Goal: Transaction & Acquisition: Purchase product/service

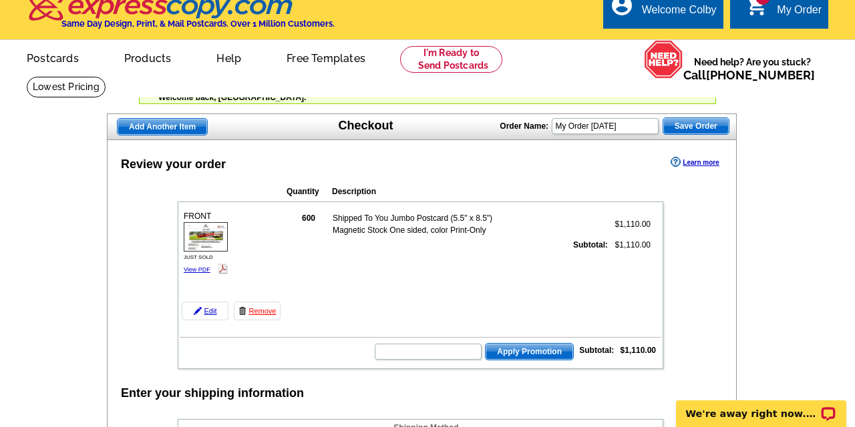
scroll to position [21, 0]
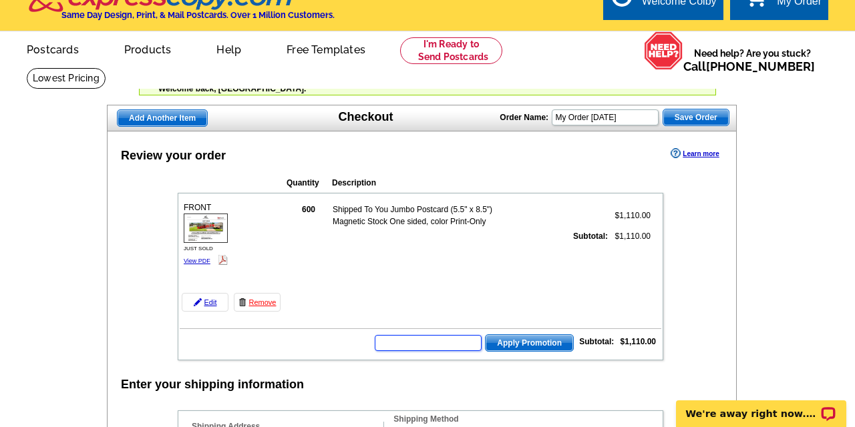
click at [456, 341] on input "text" at bounding box center [428, 343] width 107 height 16
paste input "6KW24"
type input "6KW24"
click at [496, 348] on span "Apply Promotion" at bounding box center [530, 343] width 88 height 16
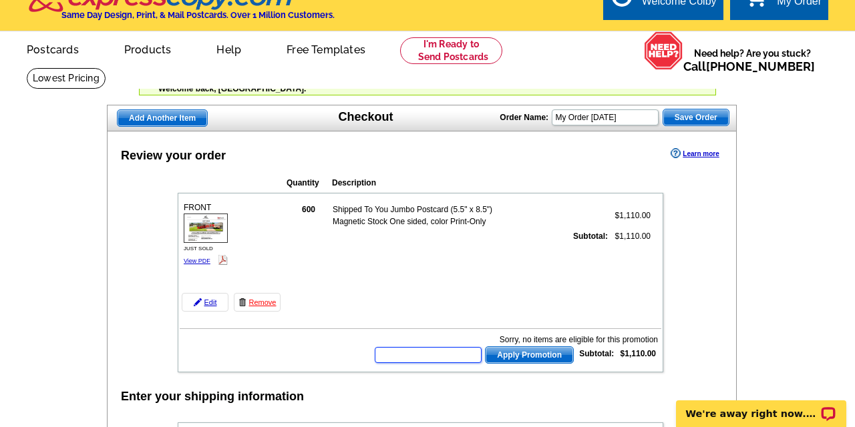
click at [455, 358] on input "text" at bounding box center [428, 355] width 107 height 16
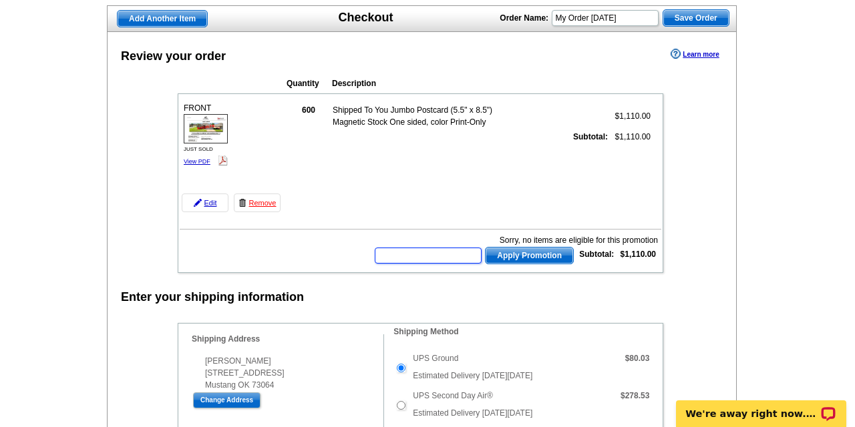
scroll to position [112, 0]
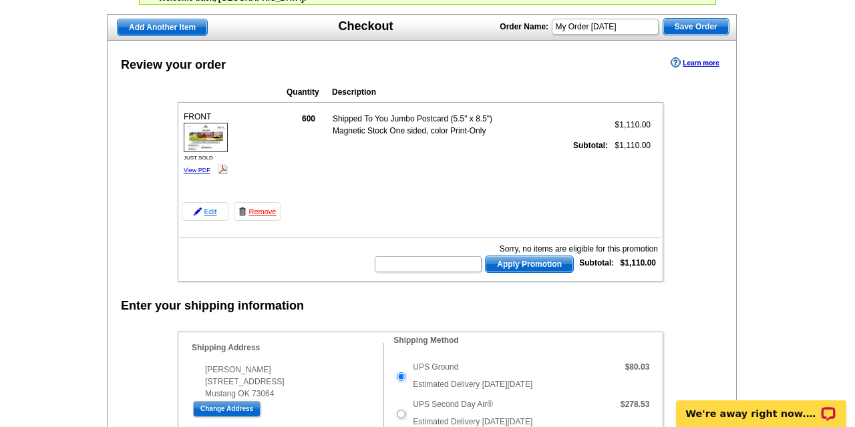
click at [202, 206] on link "Edit" at bounding box center [205, 211] width 47 height 19
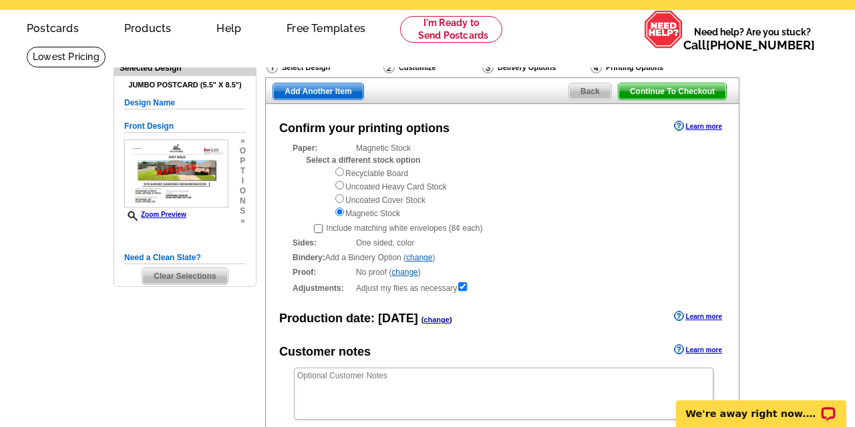
scroll to position [61, 0]
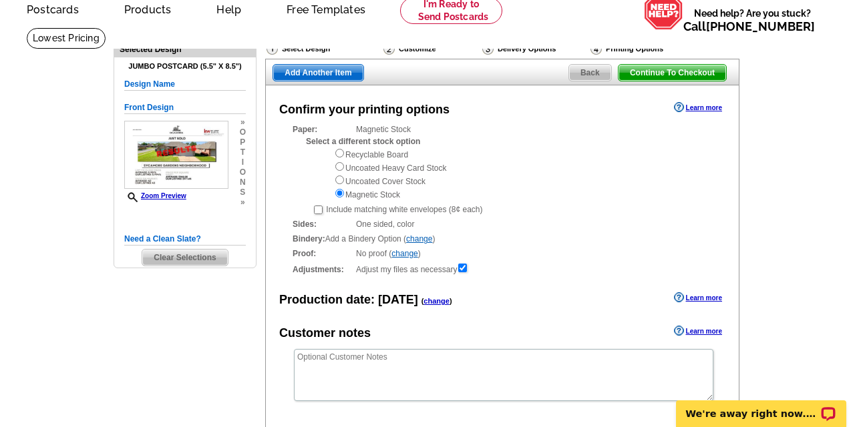
click at [341, 154] on input "radio" at bounding box center [339, 153] width 9 height 9
radio input "true"
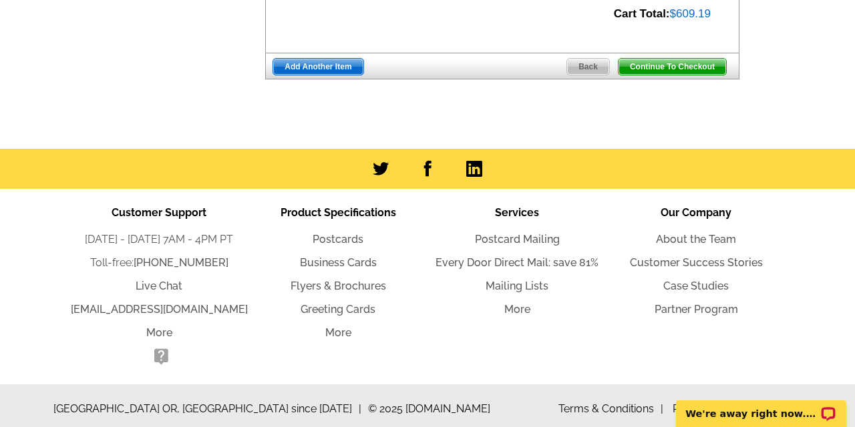
scroll to position [468, 0]
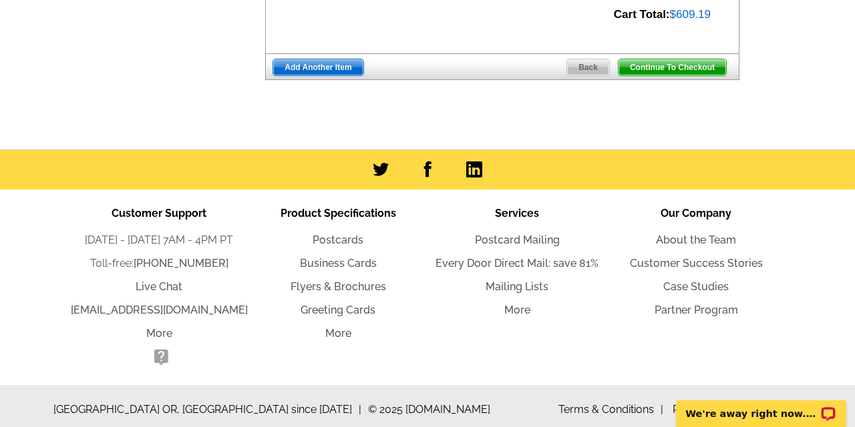
click at [339, 69] on div "Continue To Checkout Back Add Another Item" at bounding box center [502, 66] width 474 height 27
click at [346, 68] on link "Add Another Item" at bounding box center [318, 67] width 91 height 17
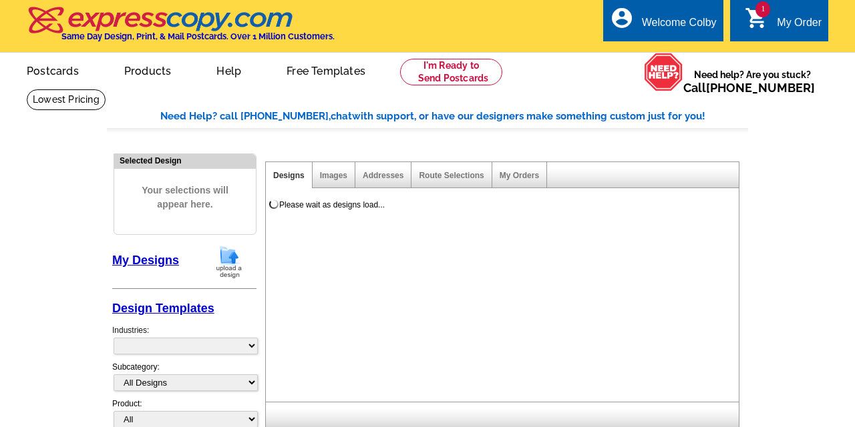
select select "785"
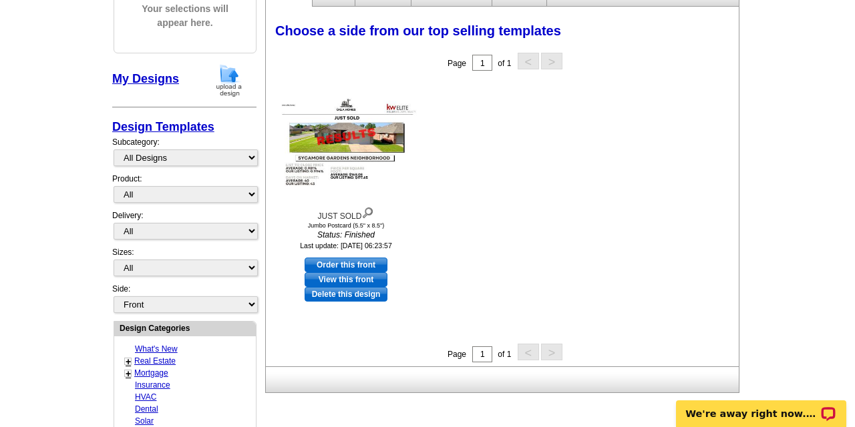
scroll to position [188, 0]
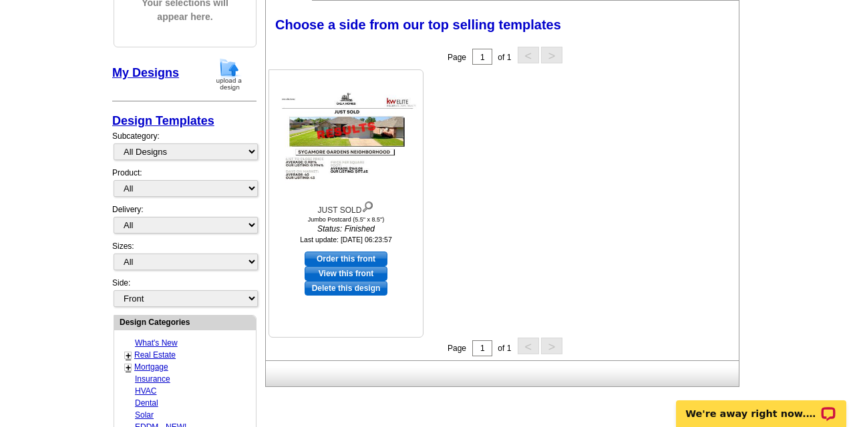
click at [333, 110] on img at bounding box center [346, 136] width 147 height 95
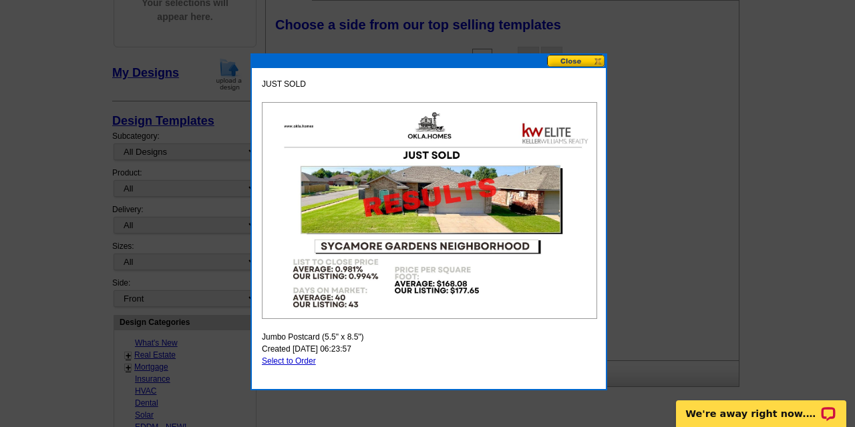
scroll to position [214, 0]
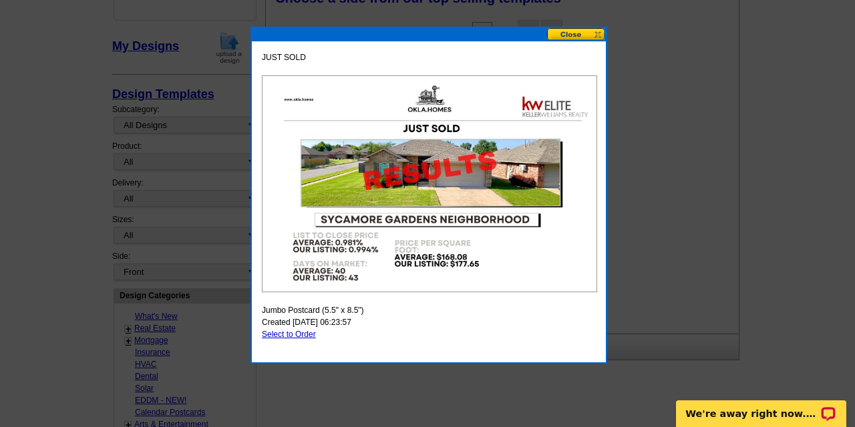
click at [295, 336] on link "Select to Order" at bounding box center [289, 334] width 54 height 9
select select "2"
select select "back"
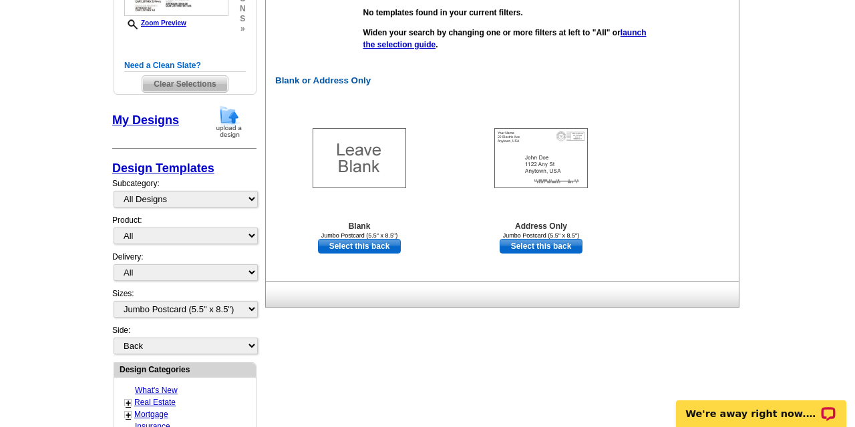
scroll to position [447, 0]
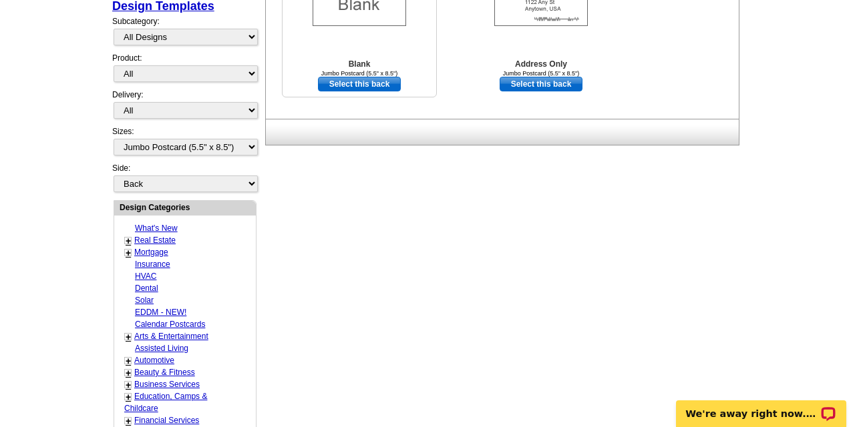
click at [371, 90] on link "Select this back" at bounding box center [359, 84] width 83 height 15
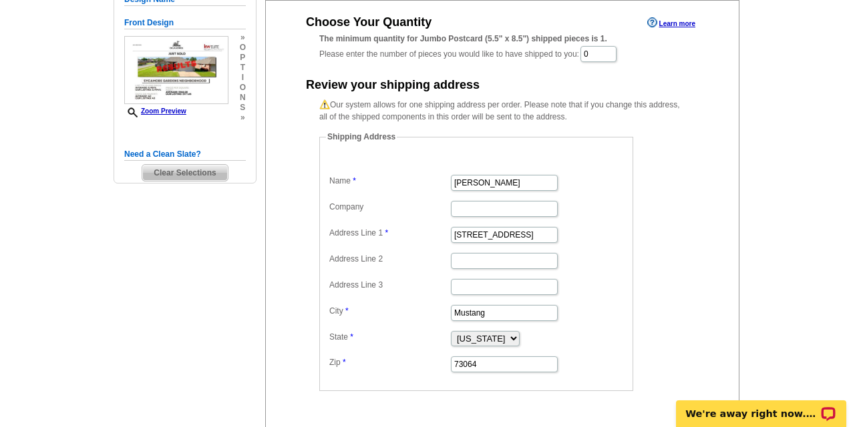
scroll to position [126, 0]
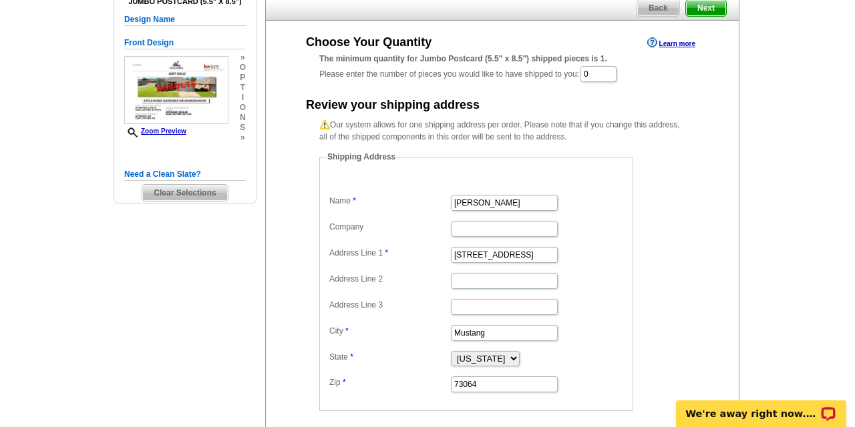
click at [710, 19] on div "Back Next" at bounding box center [502, 7] width 474 height 27
drag, startPoint x: 616, startPoint y: 74, endPoint x: 575, endPoint y: 74, distance: 40.7
click at [575, 74] on div "The minimum quantity for Jumbo Postcard (5.5" x 8.5") shipped pieces is 1. Plea…" at bounding box center [502, 68] width 366 height 31
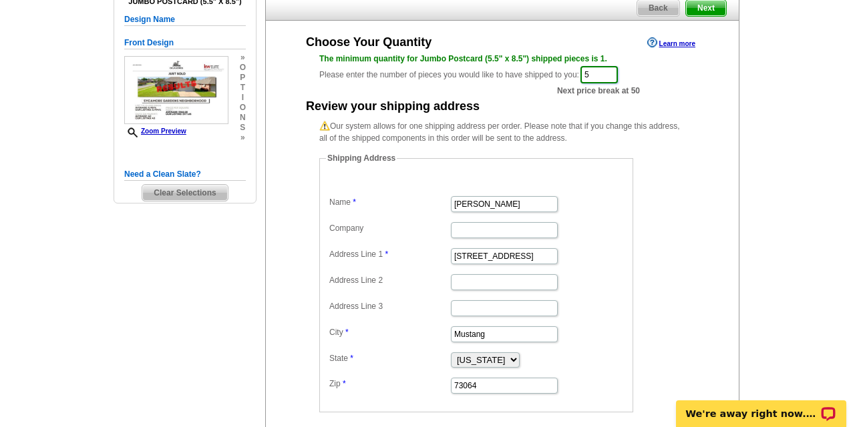
type input "5"
click at [703, 11] on span "Next" at bounding box center [706, 8] width 40 height 16
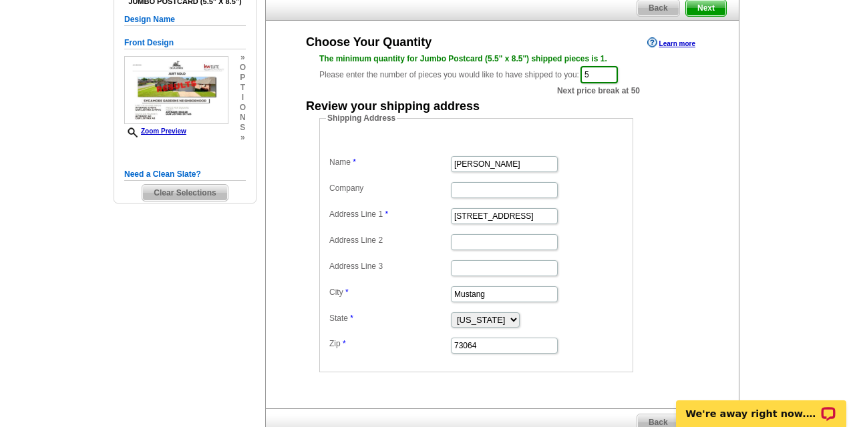
click at [708, 10] on span "Next" at bounding box center [706, 8] width 40 height 16
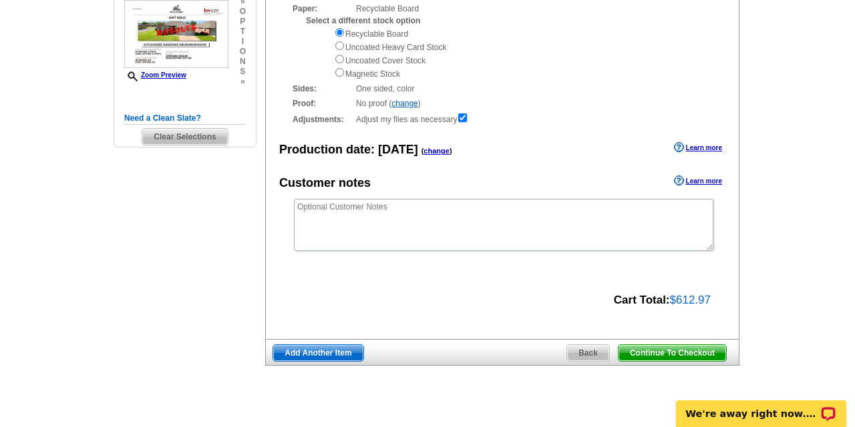
scroll to position [188, 0]
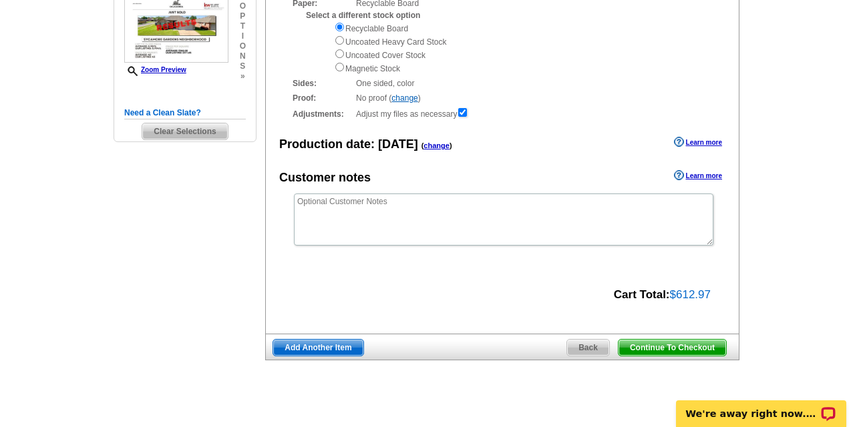
click at [633, 340] on span "Continue To Checkout" at bounding box center [673, 348] width 108 height 16
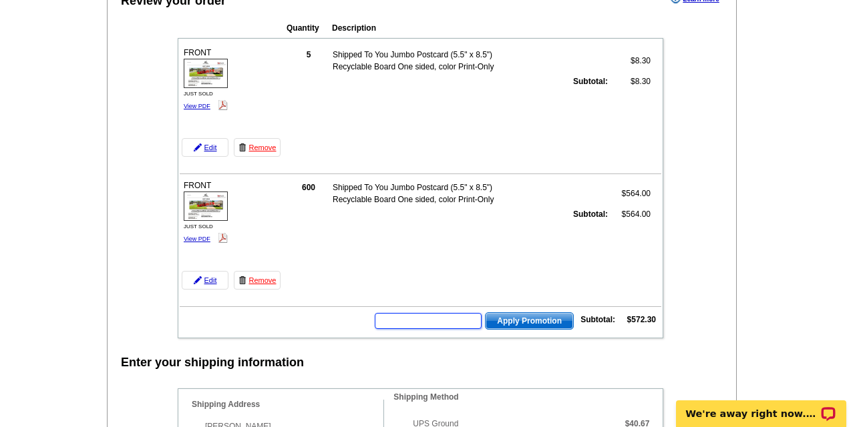
click at [431, 321] on input "text" at bounding box center [428, 321] width 107 height 16
paste input "6KW24"
type input "6KW24"
click at [535, 323] on span "Apply Promotion" at bounding box center [530, 321] width 88 height 16
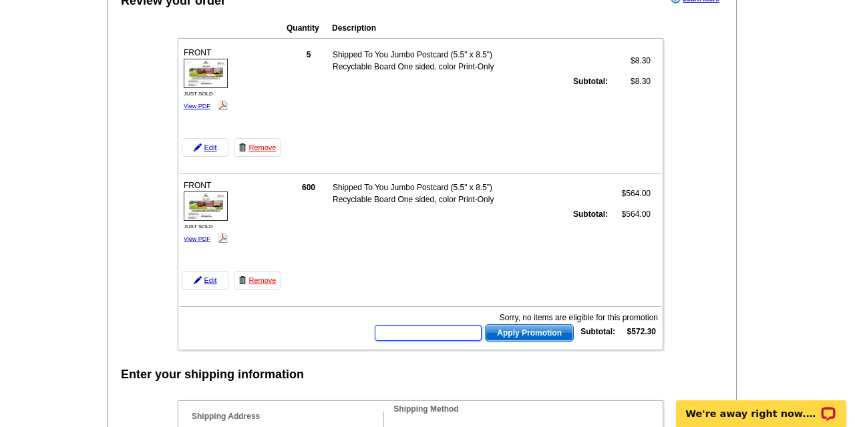
click at [457, 329] on input "text" at bounding box center [428, 333] width 107 height 16
paste input "6KW24"
type input "6KW24"
click at [528, 333] on span "Apply Promotion" at bounding box center [530, 333] width 88 height 16
click at [437, 327] on input "text" at bounding box center [428, 333] width 107 height 16
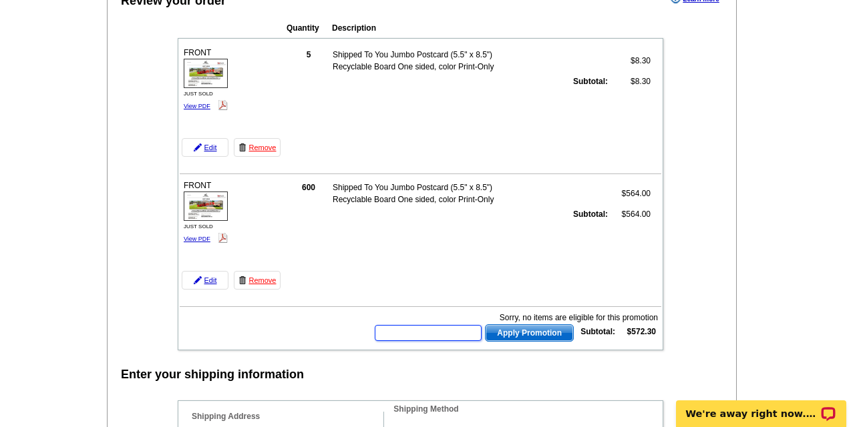
paste input "6KW24"
type input "6KW25"
click at [489, 327] on span "Apply Promotion" at bounding box center [530, 333] width 88 height 16
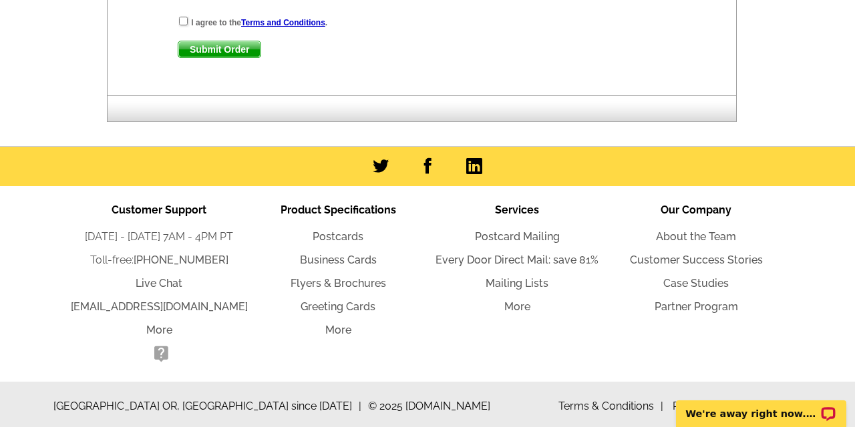
scroll to position [1464, 0]
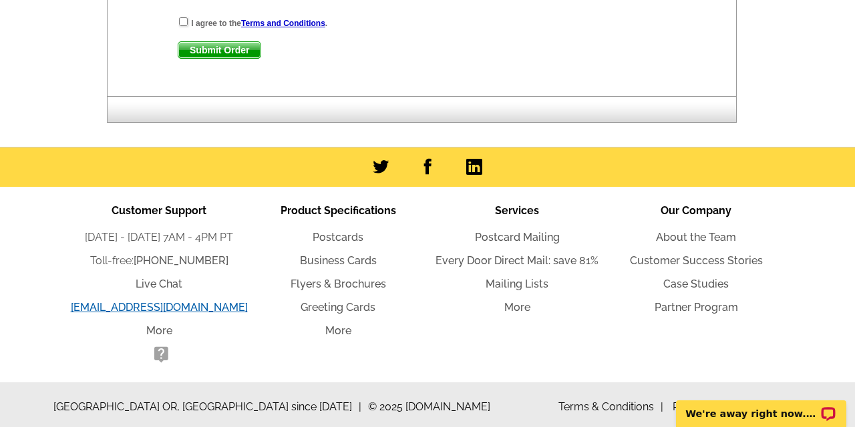
click at [184, 303] on link "[EMAIL_ADDRESS][DOMAIN_NAME]" at bounding box center [159, 307] width 177 height 13
drag, startPoint x: 242, startPoint y: 301, endPoint x: 86, endPoint y: 299, distance: 156.3
click at [86, 300] on li "[EMAIL_ADDRESS][DOMAIN_NAME]" at bounding box center [158, 308] width 179 height 16
copy link "[EMAIL_ADDRESS][DOMAIN_NAME]"
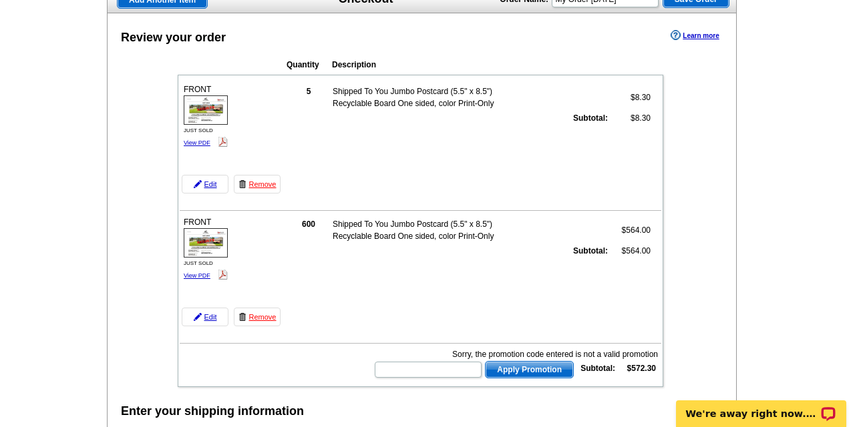
scroll to position [111, 0]
click at [436, 373] on input "text" at bounding box center [428, 369] width 107 height 16
paste input "5KW24"
type input "5KW24"
click at [502, 374] on span "Apply Promotion" at bounding box center [530, 369] width 88 height 16
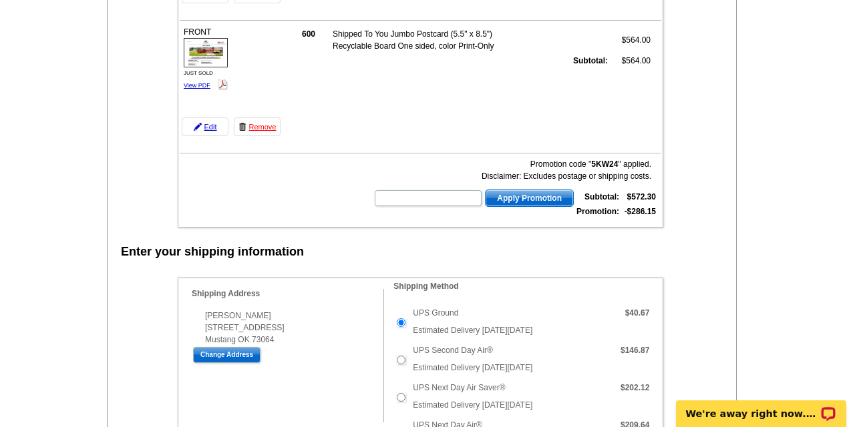
scroll to position [319, 0]
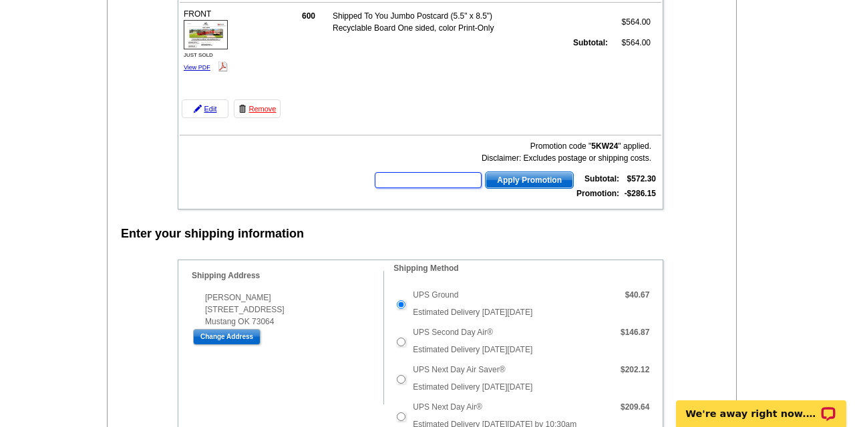
click at [454, 182] on input "text" at bounding box center [428, 180] width 107 height 16
paste input "6KW24"
type input "6KW24"
click at [512, 173] on span "Apply Promotion" at bounding box center [530, 180] width 88 height 16
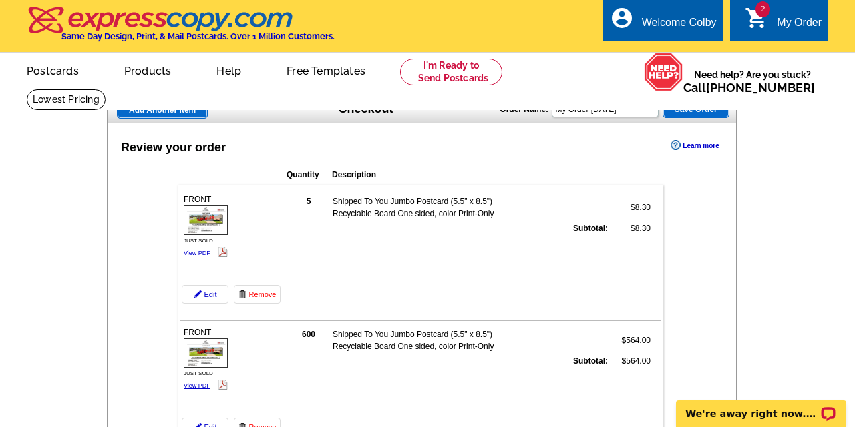
scroll to position [0, 0]
